Goal: Complete application form

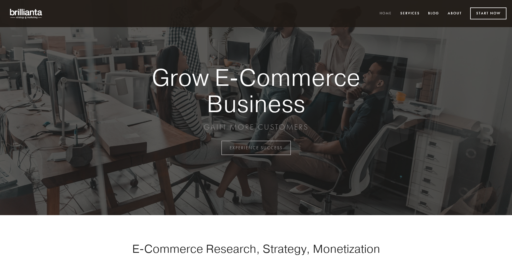
scroll to position [1453, 0]
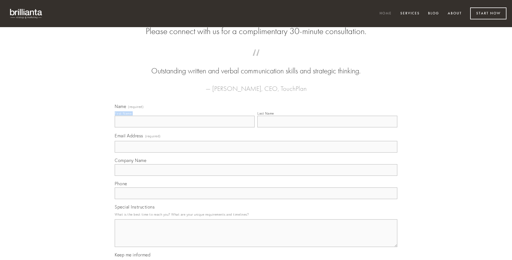
type input "[PERSON_NAME]"
click at [327, 127] on input "Last Name" at bounding box center [327, 122] width 140 height 12
type input "[PERSON_NAME]"
click at [256, 153] on input "Email Address (required)" at bounding box center [256, 147] width 283 height 12
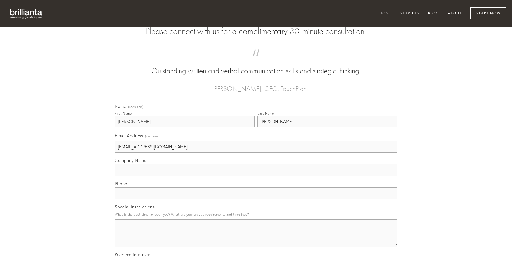
type input "[EMAIL_ADDRESS][DOMAIN_NAME]"
click at [256, 176] on input "Company Name" at bounding box center [256, 170] width 283 height 12
type input "adsum"
click at [256, 199] on input "text" at bounding box center [256, 194] width 283 height 12
click at [256, 238] on textarea "Special Instructions" at bounding box center [256, 233] width 283 height 28
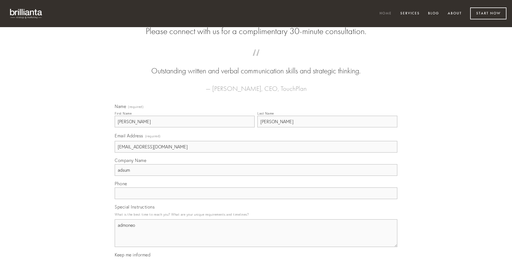
type textarea "admoneo"
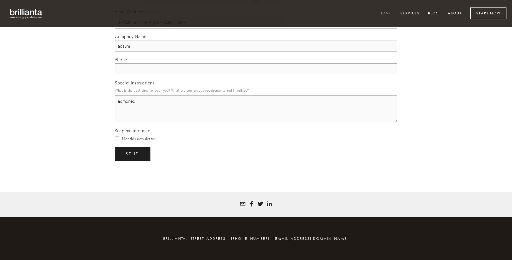
click at [133, 154] on span "send" at bounding box center [133, 154] width 14 height 5
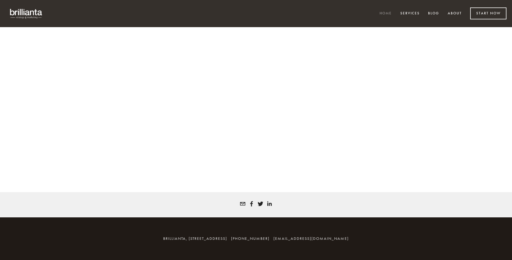
scroll to position [1445, 0]
